Goal: Transaction & Acquisition: Purchase product/service

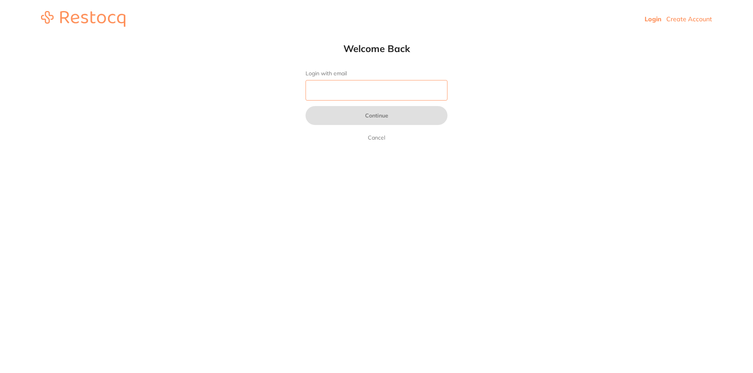
click at [373, 91] on input "Login with email" at bounding box center [377, 90] width 142 height 21
type input "[EMAIL_ADDRESS][DOMAIN_NAME]"
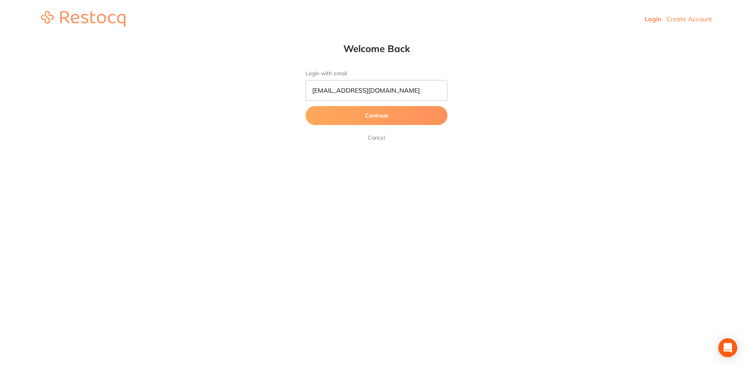
click at [372, 113] on button "Continue" at bounding box center [377, 115] width 142 height 19
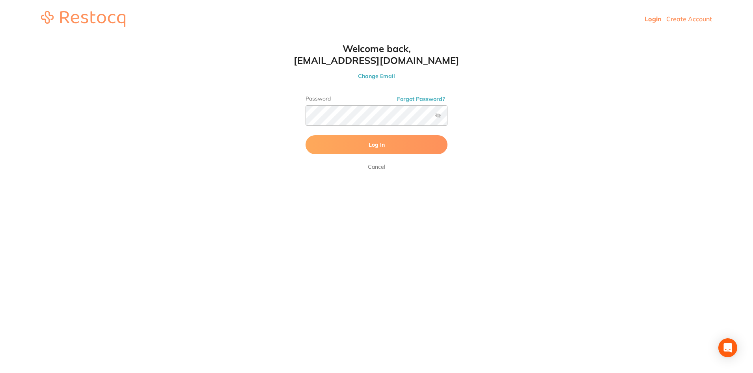
click at [410, 136] on button "Log In" at bounding box center [377, 144] width 142 height 19
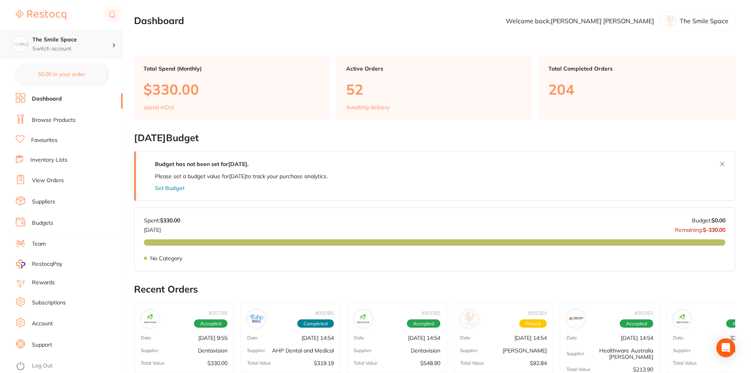
click at [91, 35] on div "The Smile Space Switch account" at bounding box center [61, 44] width 122 height 28
click at [50, 116] on link "Browse Products" at bounding box center [54, 120] width 44 height 8
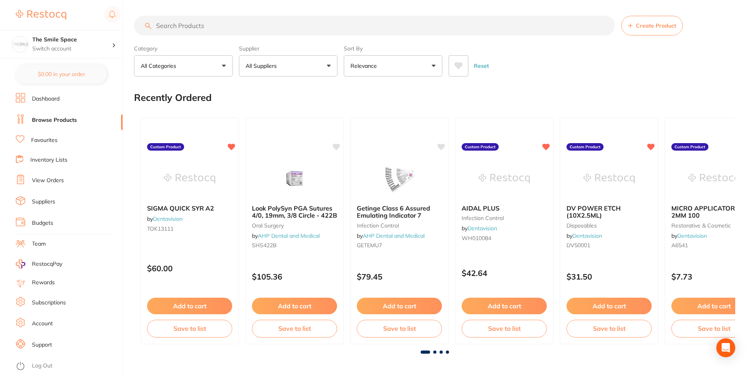
click at [366, 24] on input "search" at bounding box center [374, 26] width 481 height 20
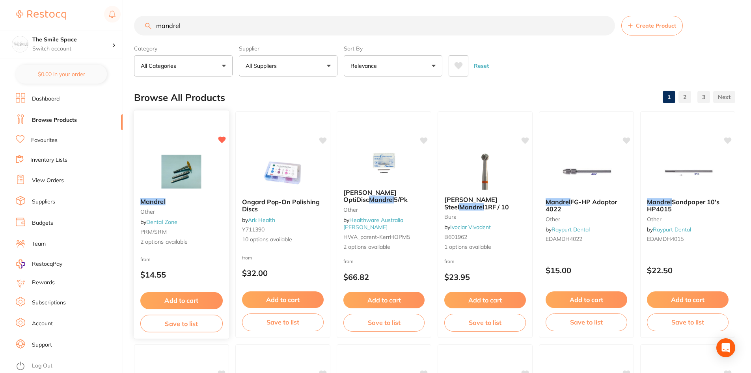
click at [177, 170] on img at bounding box center [182, 172] width 52 height 40
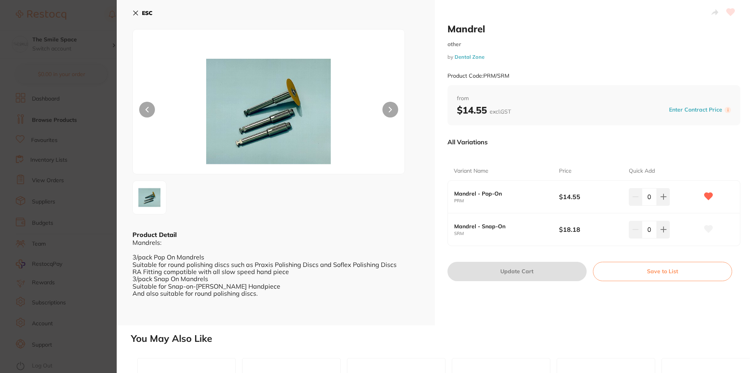
click at [159, 200] on img at bounding box center [149, 197] width 28 height 28
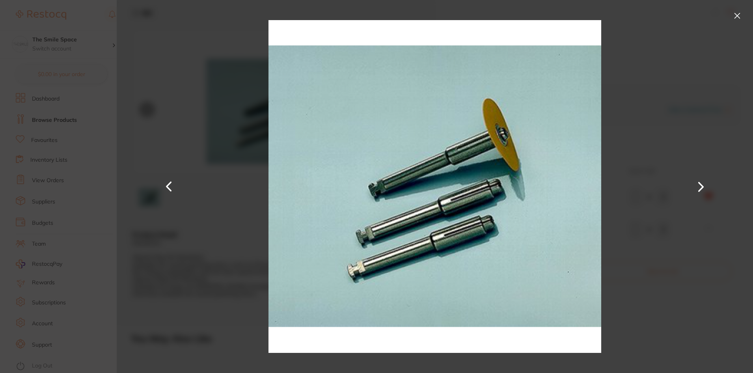
click at [710, 191] on button at bounding box center [701, 186] width 19 height 187
click at [700, 189] on button at bounding box center [701, 186] width 19 height 187
click at [732, 17] on button at bounding box center [737, 15] width 13 height 13
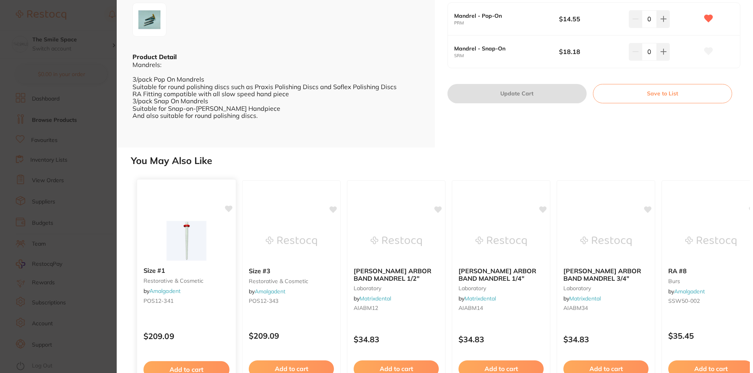
scroll to position [221, 0]
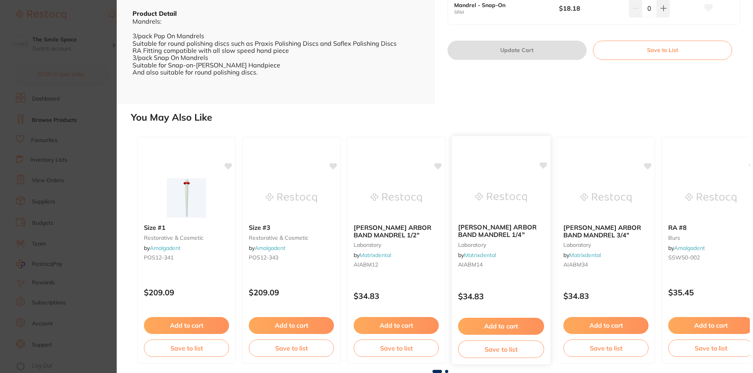
scroll to position [24, 0]
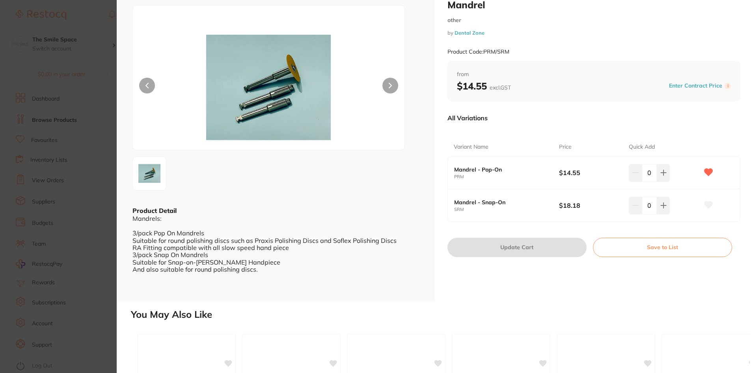
drag, startPoint x: 84, startPoint y: 50, endPoint x: 100, endPoint y: 54, distance: 16.2
click at [84, 50] on section "Mandrel other by Dental Zone Product Code: PRM/SRM ESC Product Detail Mandrels:…" at bounding box center [376, 186] width 753 height 373
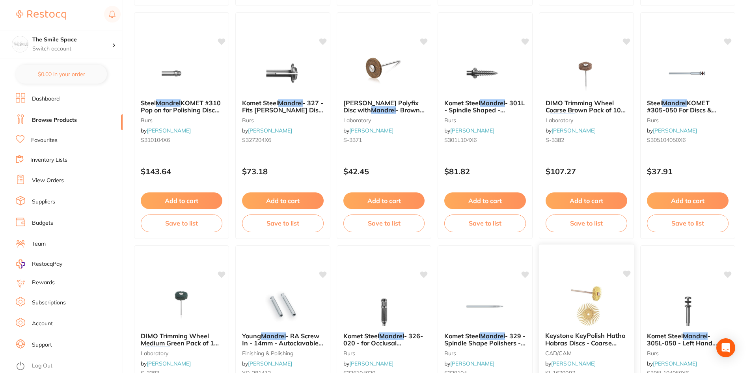
scroll to position [671, 0]
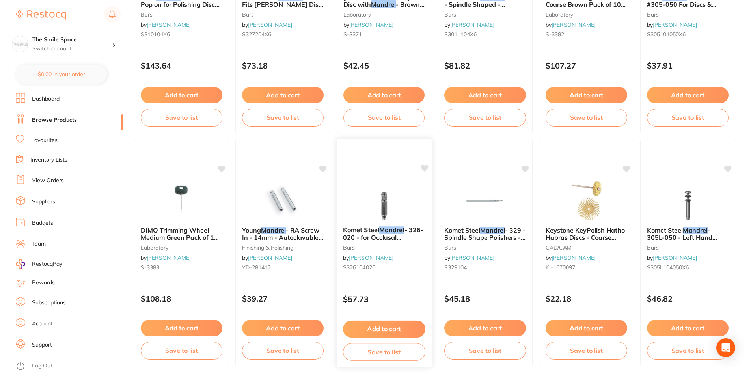
click at [380, 196] on img at bounding box center [384, 200] width 52 height 40
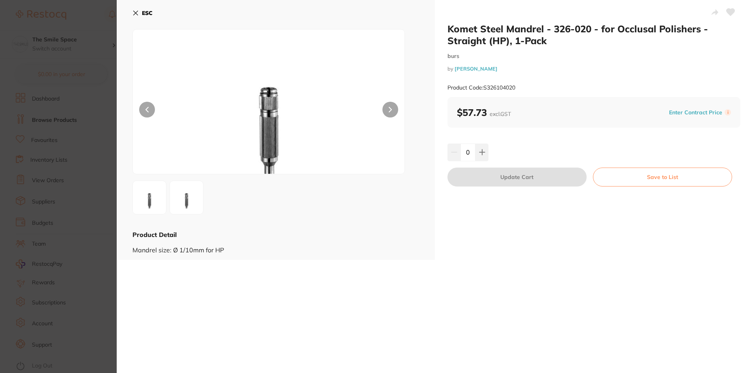
click at [83, 31] on section "Komet Steel Mandrel - 326-020 - for Occlusal Polishers - Straight (HP), 1-Pack …" at bounding box center [376, 186] width 753 height 373
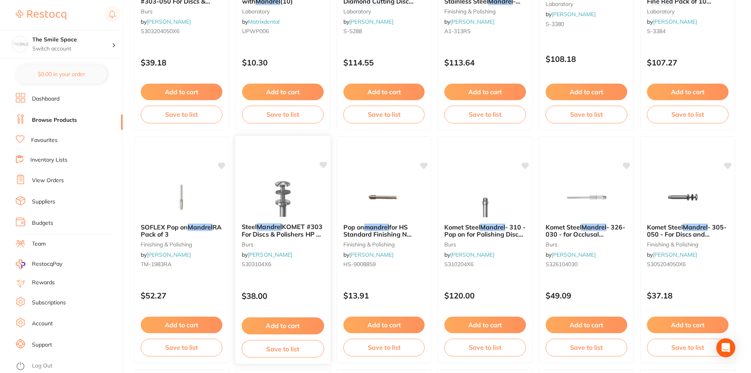
scroll to position [1223, 0]
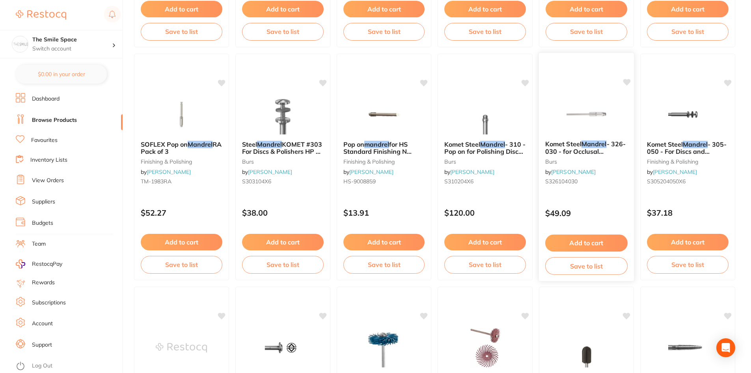
click at [612, 99] on img at bounding box center [587, 114] width 52 height 40
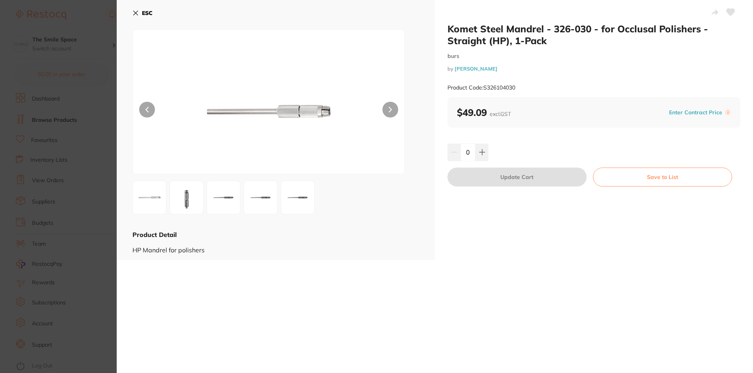
click at [62, 49] on section "Komet Steel Mandrel - 326-030 - for Occlusal Polishers - Straight (HP), 1-Pack …" at bounding box center [376, 186] width 753 height 373
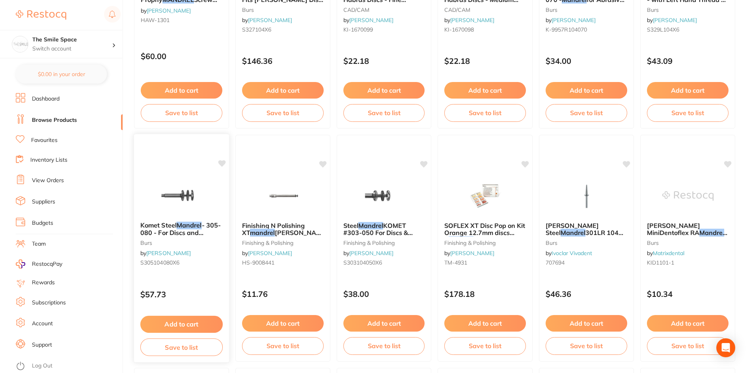
scroll to position [1696, 0]
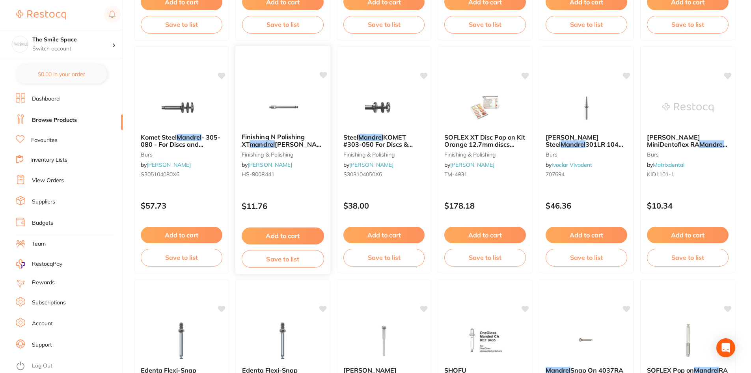
click at [299, 101] on img at bounding box center [283, 107] width 52 height 40
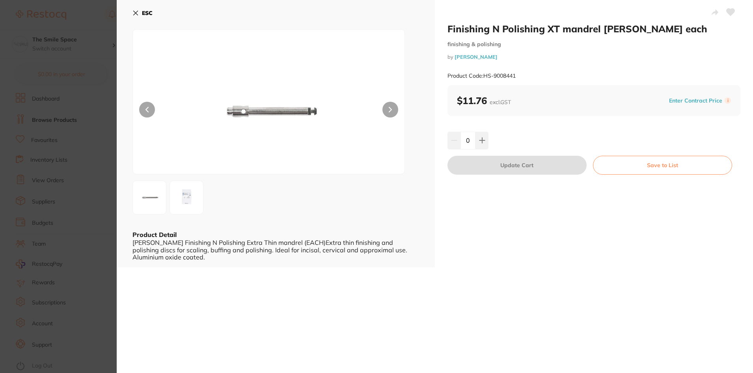
click at [181, 198] on img at bounding box center [186, 197] width 28 height 28
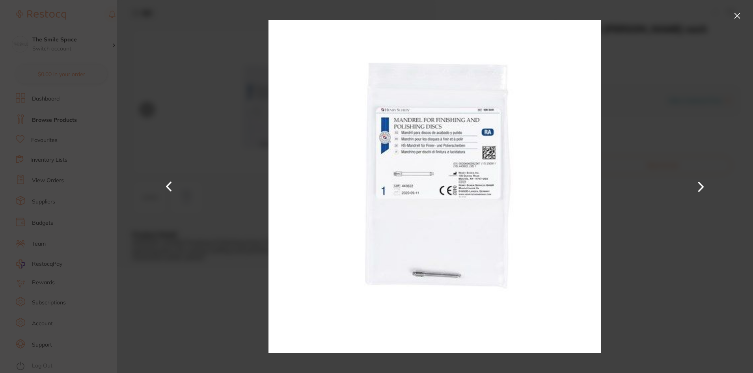
click at [680, 101] on div at bounding box center [435, 186] width 637 height 373
click at [740, 9] on div at bounding box center [435, 186] width 637 height 373
click at [739, 12] on button at bounding box center [737, 15] width 13 height 13
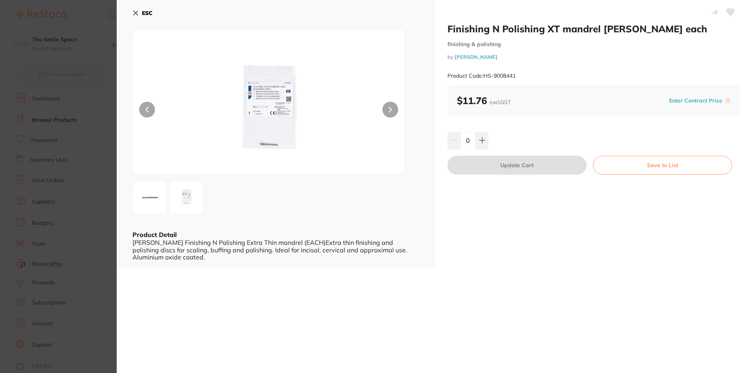
click at [127, 15] on div "ESC Product Detail [PERSON_NAME] Finishing N Polishing Extra Thin mandrel (EACH…" at bounding box center [276, 133] width 318 height 267
click at [143, 11] on b "ESC" at bounding box center [147, 12] width 11 height 7
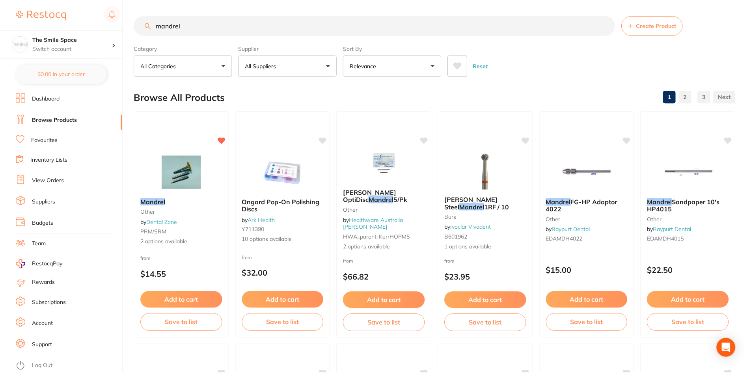
scroll to position [1696, 0]
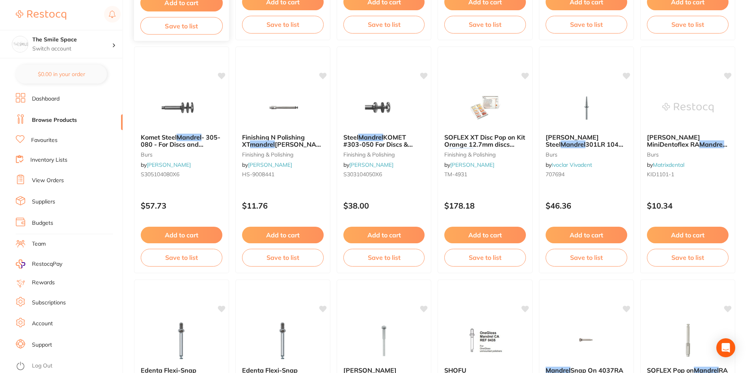
click at [138, 10] on div "Add to cart Save to list" at bounding box center [181, 14] width 95 height 53
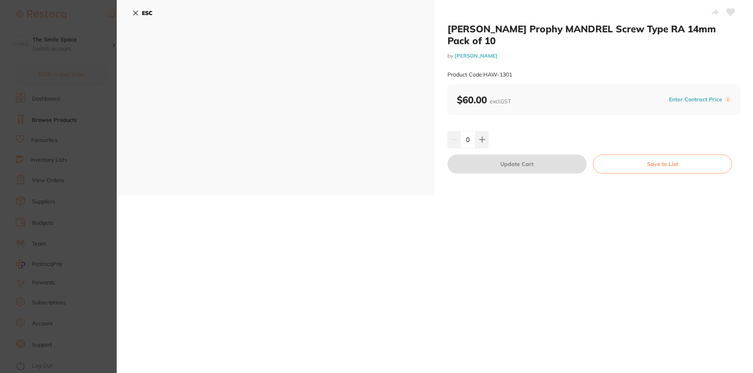
drag, startPoint x: 76, startPoint y: 49, endPoint x: 91, endPoint y: 35, distance: 20.7
click at [77, 48] on section "[PERSON_NAME] Prophy MANDREL Screw Type RA 14mm Pack of 10 by [PERSON_NAME] Pro…" at bounding box center [376, 186] width 753 height 373
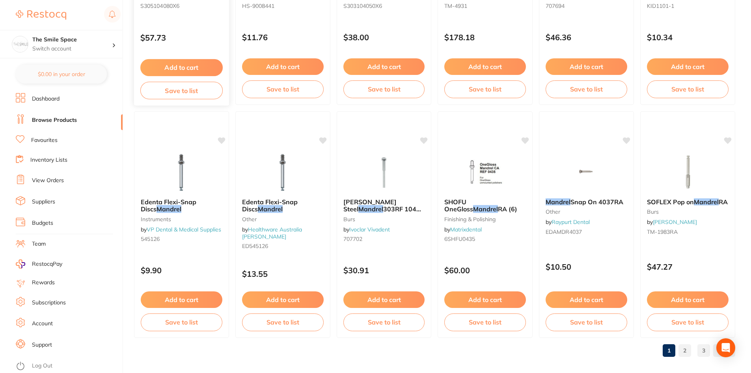
scroll to position [1871, 0]
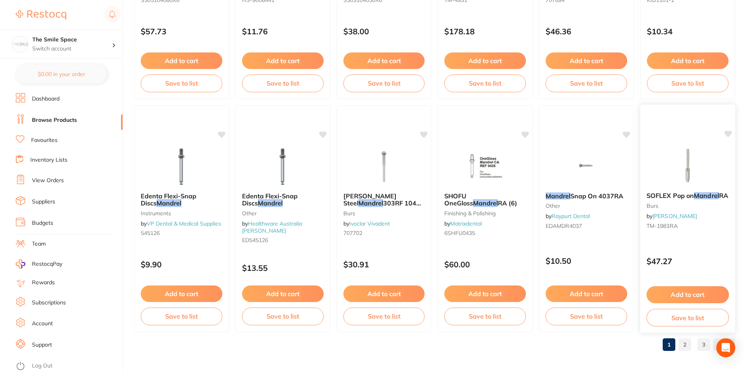
click at [701, 163] on img at bounding box center [688, 166] width 52 height 40
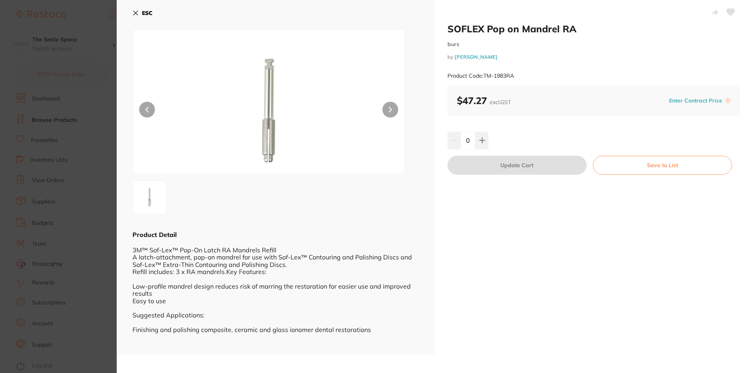
click at [138, 12] on icon at bounding box center [136, 13] width 6 height 6
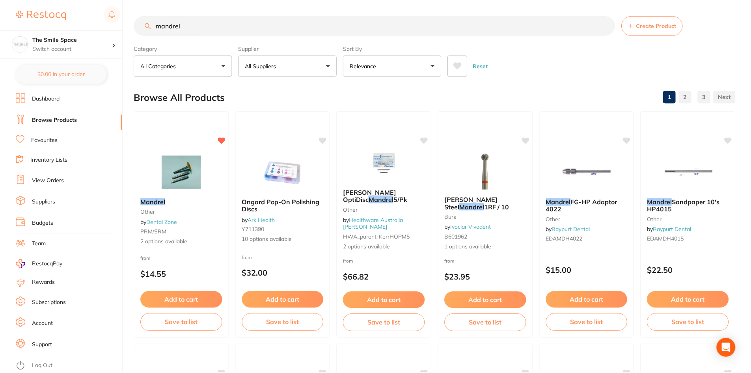
scroll to position [1871, 0]
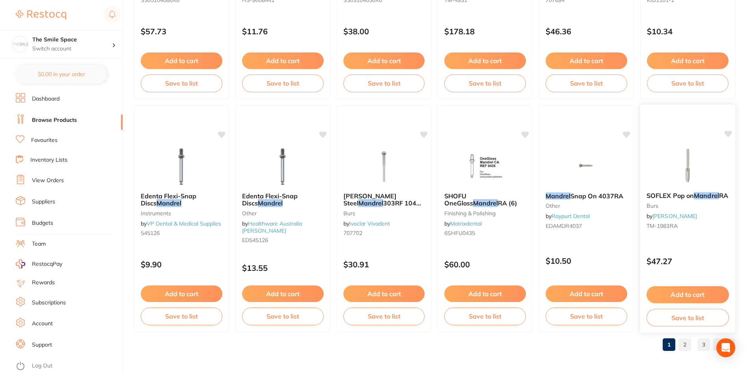
click at [687, 179] on img at bounding box center [688, 166] width 52 height 40
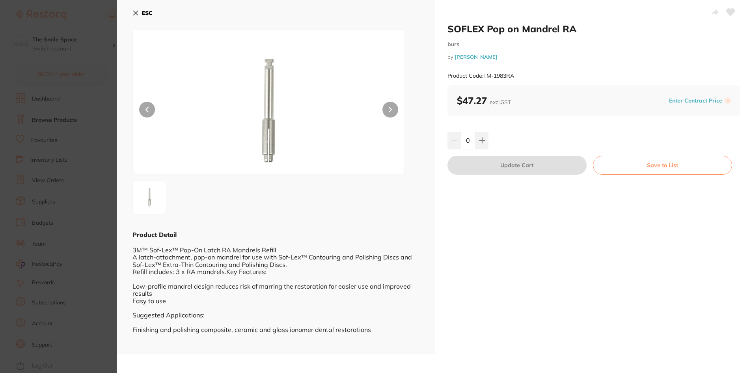
click at [104, 95] on section "SOFLEX Pop on Mandrel RA burs by [PERSON_NAME] Product Code: TM-1983RA ESC Prod…" at bounding box center [376, 186] width 753 height 373
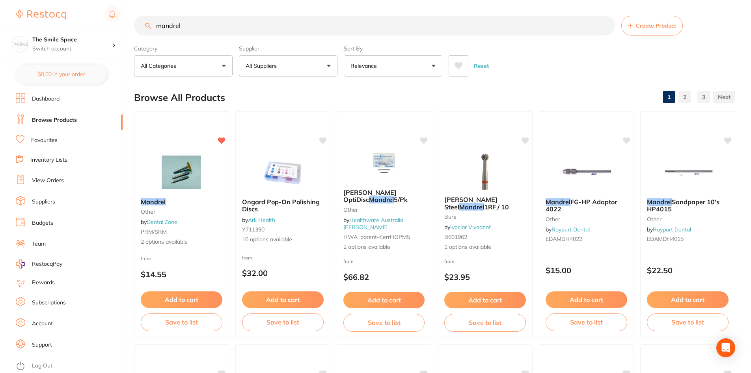
click at [253, 30] on input "mandrel" at bounding box center [374, 26] width 481 height 20
type input "mandrel soflex"
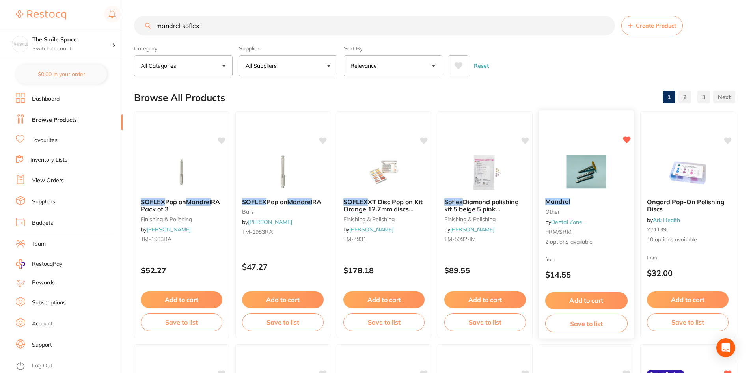
click at [595, 162] on img at bounding box center [587, 172] width 52 height 40
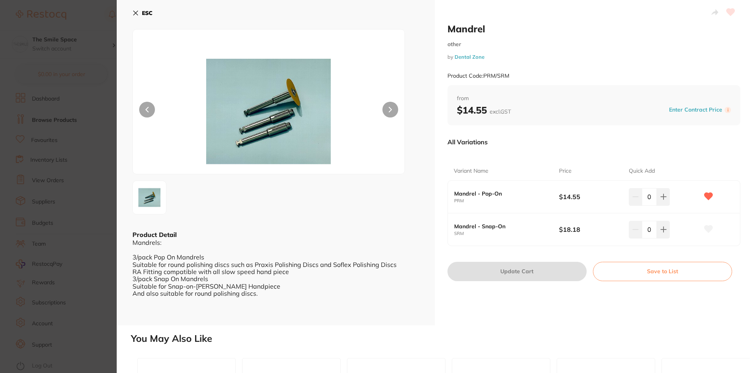
click at [390, 108] on icon at bounding box center [390, 110] width 3 height 6
click at [145, 106] on button at bounding box center [147, 110] width 16 height 16
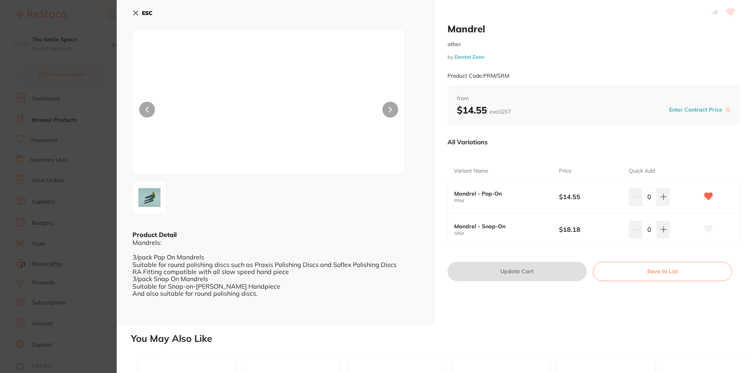
click at [145, 106] on button at bounding box center [147, 110] width 16 height 16
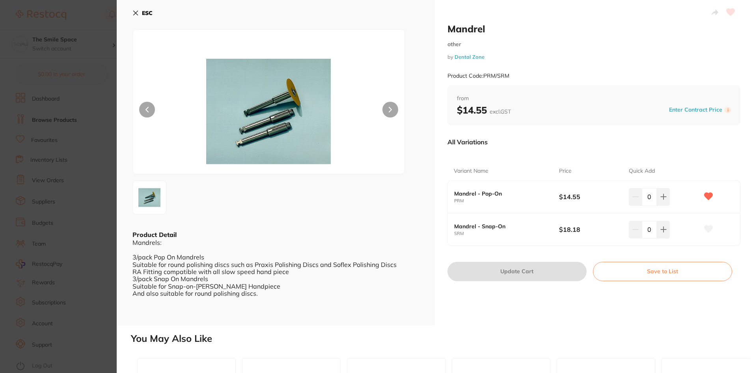
click at [130, 12] on div "ESC Product Detail Mandrels: 3/pack Pop On Mandrels Suitable for round polishin…" at bounding box center [276, 162] width 318 height 325
click at [135, 12] on icon at bounding box center [136, 13] width 6 height 6
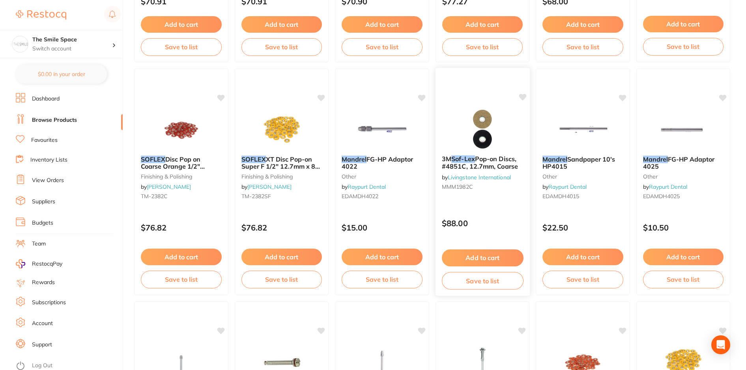
scroll to position [828, 0]
